Goal: Navigation & Orientation: Find specific page/section

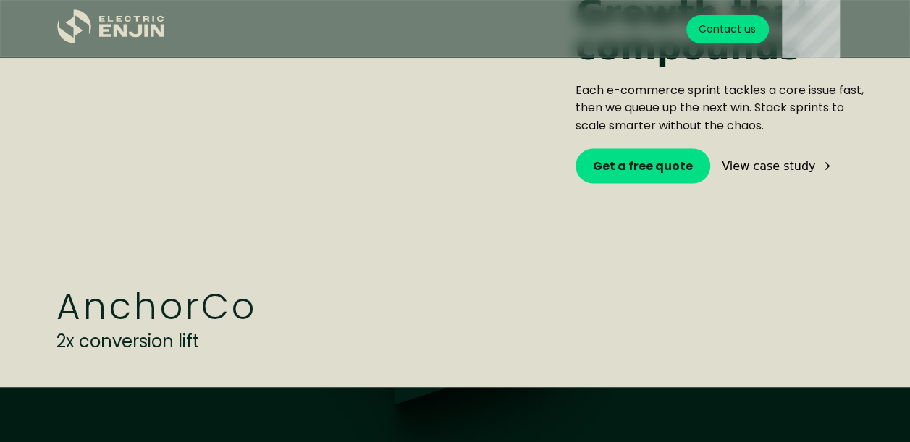
scroll to position [3981, 0]
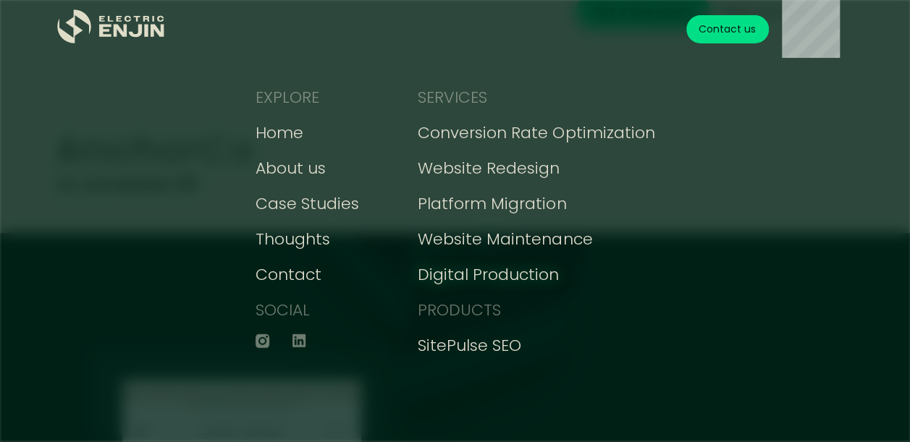
click at [507, 274] on div "Digital Production" at bounding box center [488, 275] width 141 height 24
click at [524, 276] on div "Digital Production" at bounding box center [488, 275] width 141 height 24
click at [512, 245] on div "Website Maintenance" at bounding box center [505, 239] width 174 height 24
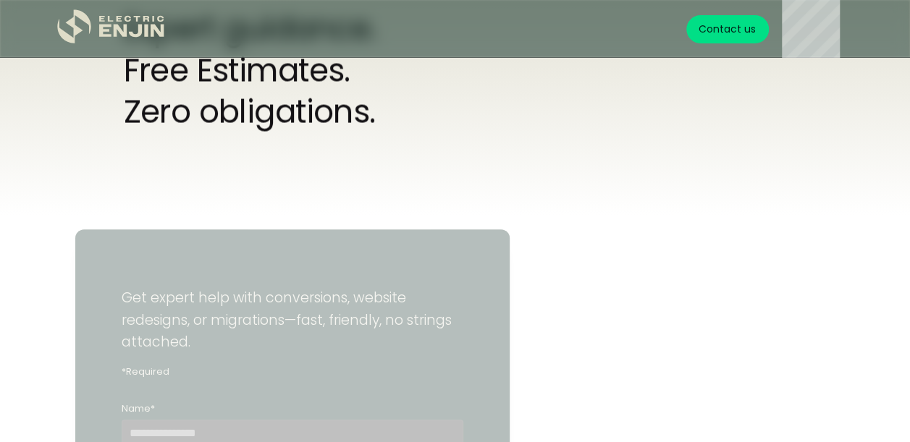
scroll to position [4053, 0]
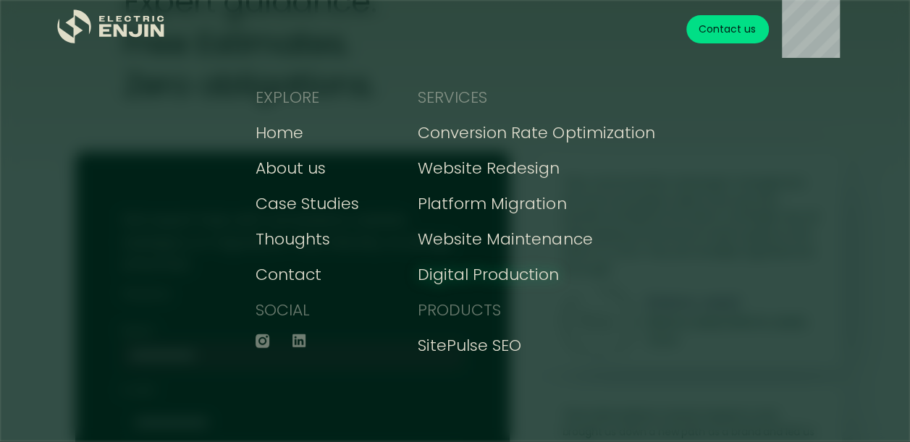
click at [460, 274] on div "Digital Production" at bounding box center [488, 275] width 141 height 24
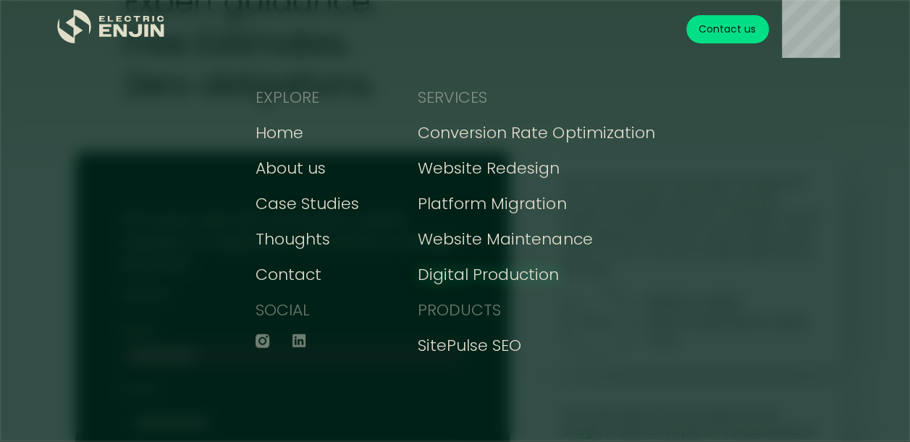
click at [460, 274] on div "Digital Production" at bounding box center [488, 275] width 141 height 24
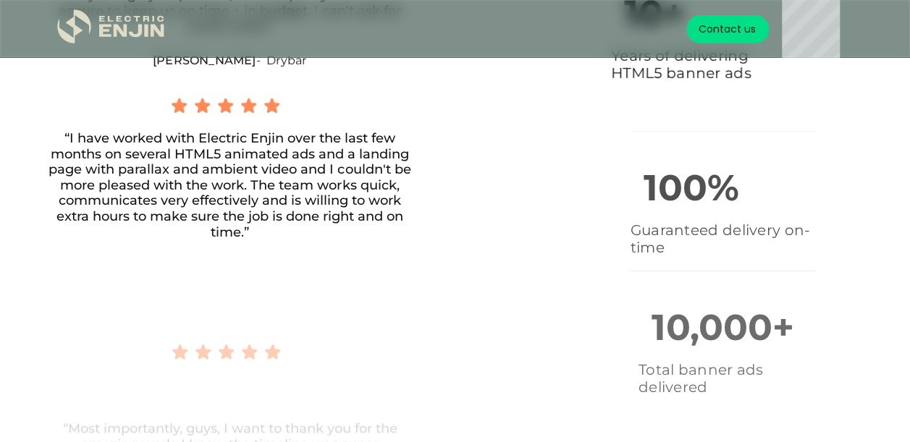
scroll to position [2461, 0]
